Goal: Book appointment/travel/reservation

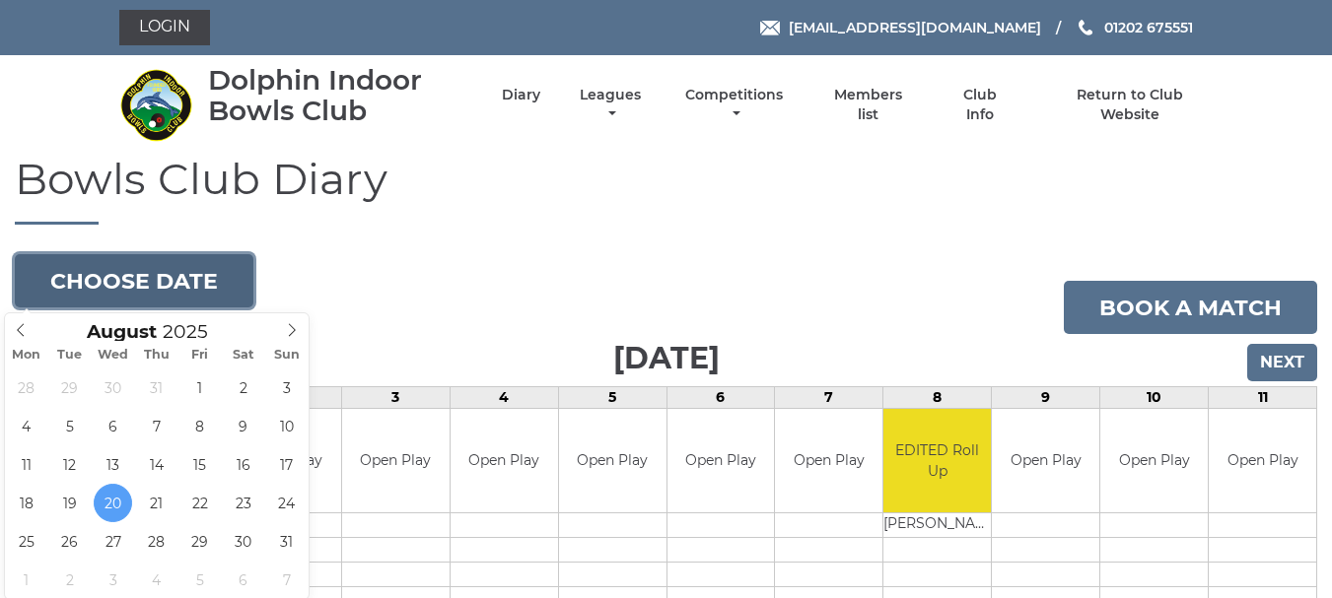
click at [147, 273] on button "Choose date" at bounding box center [134, 280] width 239 height 53
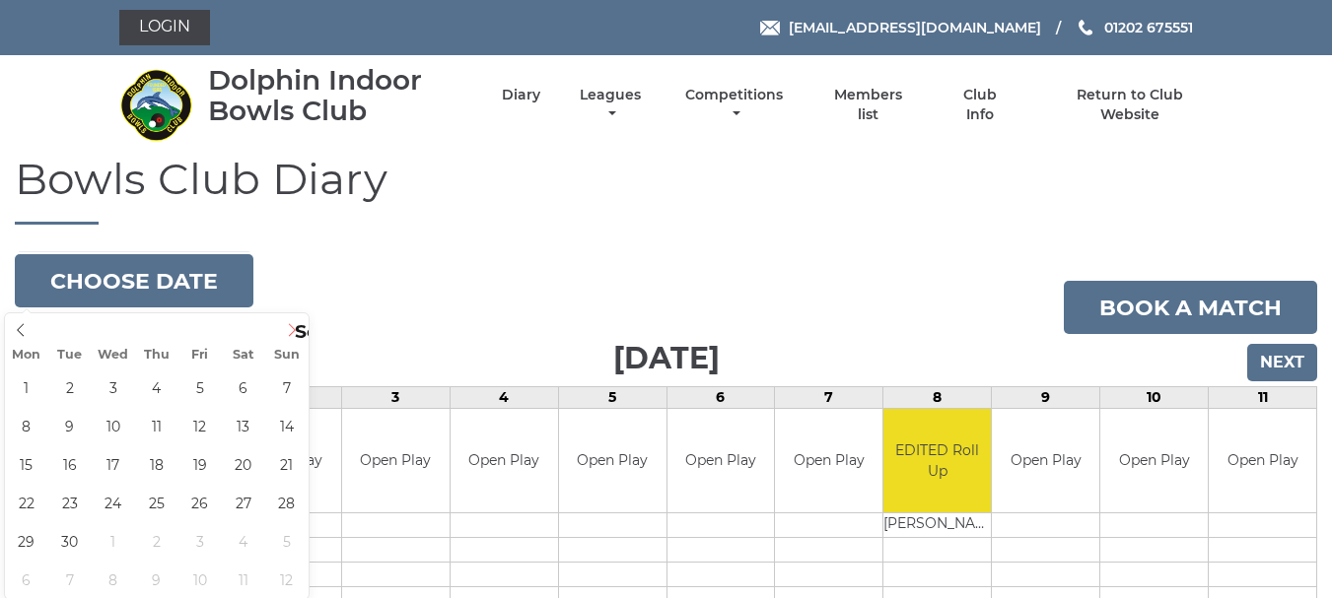
click at [291, 330] on icon at bounding box center [292, 330] width 14 height 14
type input "[DATE]"
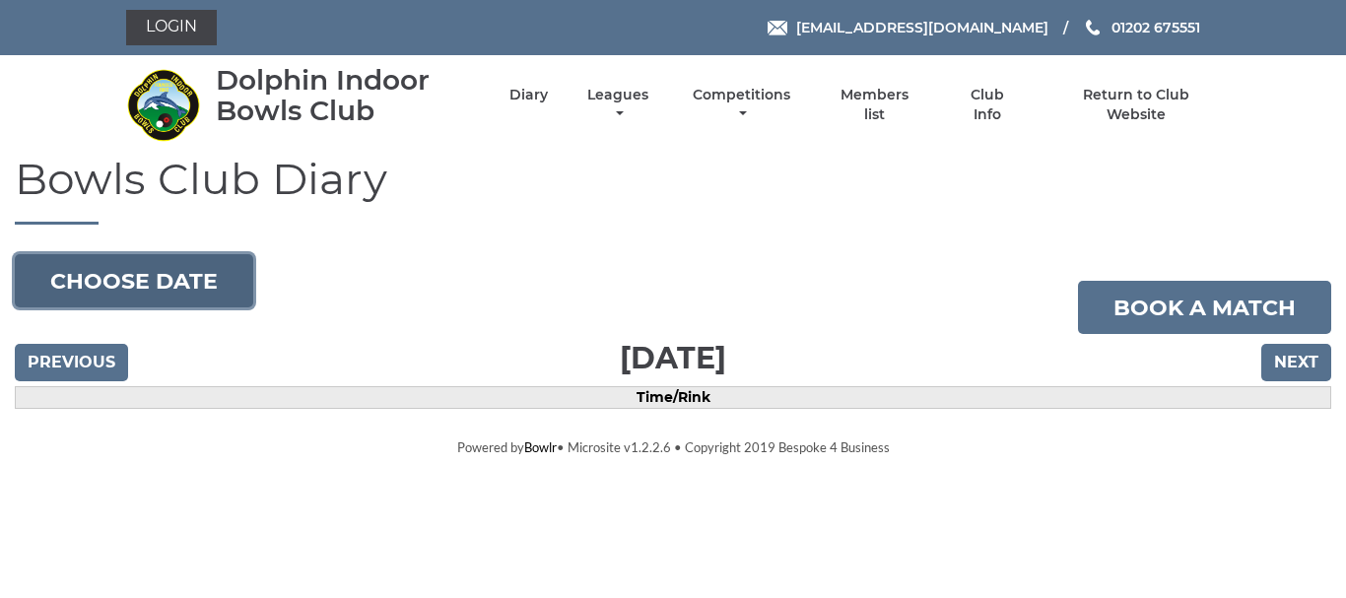
click at [127, 284] on button "Choose date" at bounding box center [134, 280] width 239 height 53
click at [129, 281] on button "Choose date" at bounding box center [134, 280] width 239 height 53
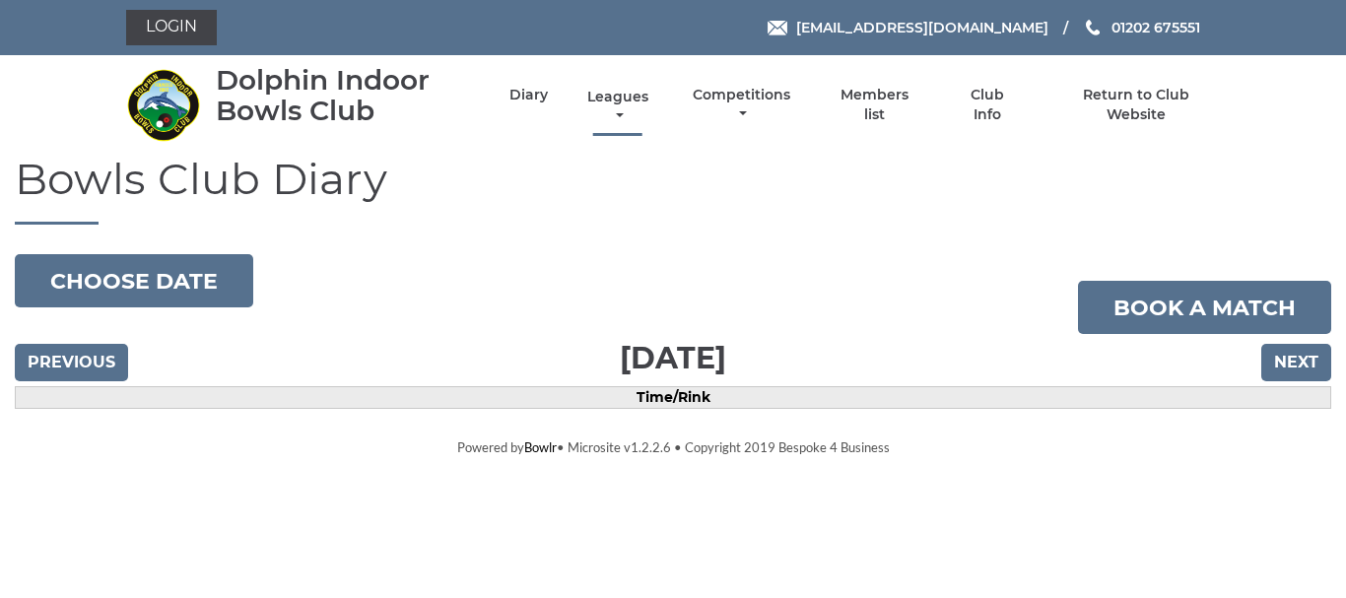
click at [618, 113] on link "Leagues" at bounding box center [618, 107] width 71 height 38
